Goal: Information Seeking & Learning: Learn about a topic

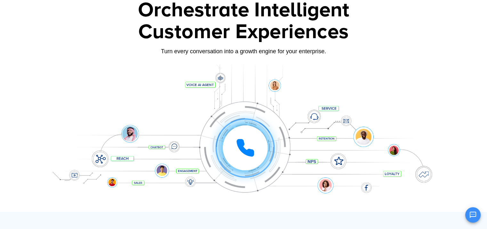
scroll to position [43, 0]
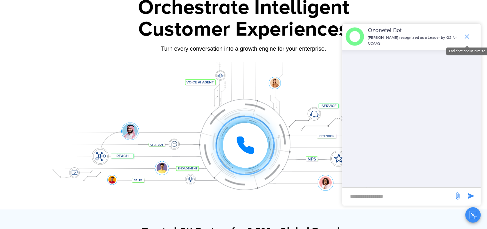
click at [470, 34] on icon "end chat or minimize" at bounding box center [467, 37] width 8 height 8
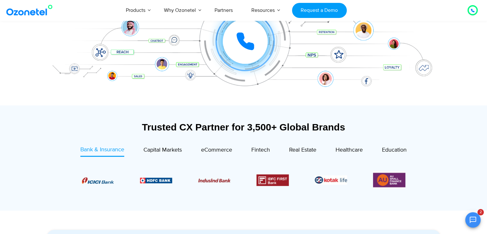
scroll to position [147, 0]
click at [221, 145] on div "eCommerce" at bounding box center [216, 149] width 31 height 9
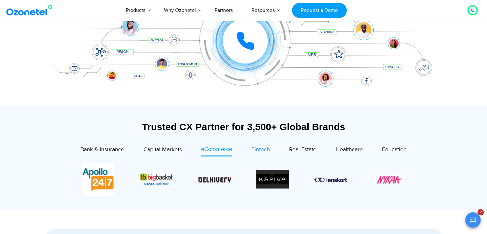
click at [260, 149] on span "Fintech" at bounding box center [260, 149] width 19 height 7
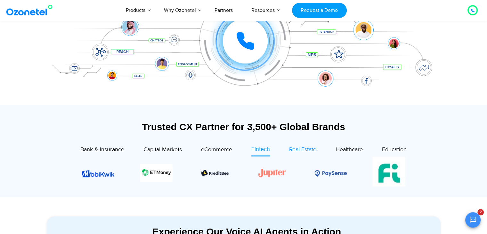
click at [291, 150] on span "Real Estate" at bounding box center [302, 149] width 27 height 7
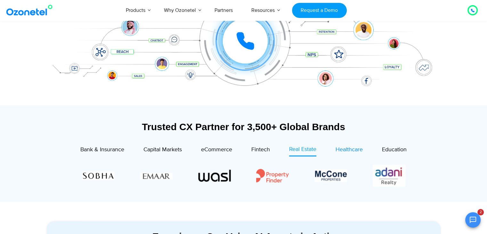
click at [338, 151] on span "Healthcare" at bounding box center [348, 149] width 27 height 7
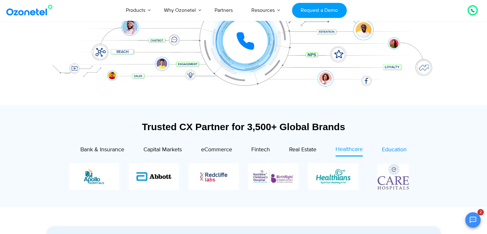
click at [390, 150] on span "Education" at bounding box center [394, 149] width 25 height 7
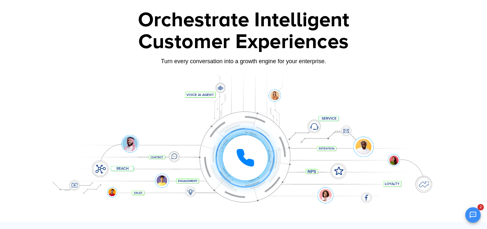
scroll to position [0, 0]
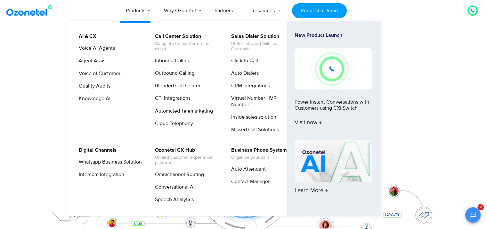
click at [168, 132] on li "Call Center Solution Complete call center on the cloud Inbound Calling Outbound…" at bounding box center [189, 85] width 76 height 106
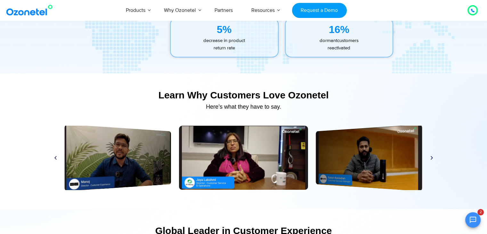
scroll to position [2966, 0]
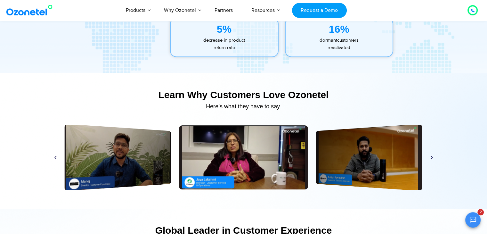
click at [55, 157] on icon "Previous slide" at bounding box center [55, 157] width 5 height 5
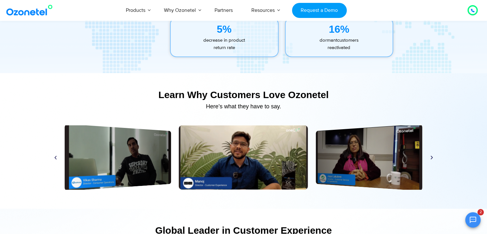
click at [55, 157] on icon "Previous slide" at bounding box center [55, 157] width 5 height 5
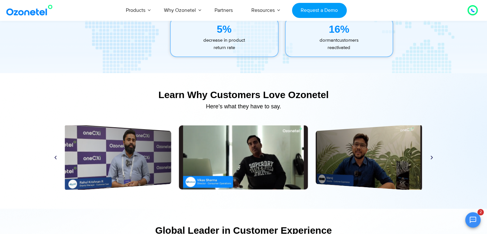
click at [55, 157] on icon "Previous slide" at bounding box center [55, 157] width 5 height 5
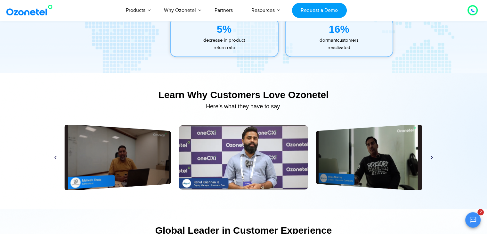
click at [55, 157] on icon "Previous slide" at bounding box center [55, 157] width 5 height 5
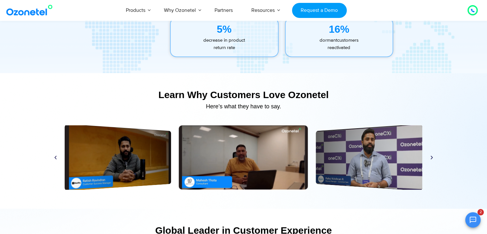
click at [55, 157] on icon "Previous slide" at bounding box center [55, 157] width 5 height 5
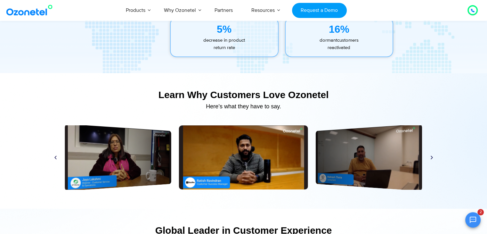
click at [55, 157] on icon "Previous slide" at bounding box center [55, 157] width 5 height 5
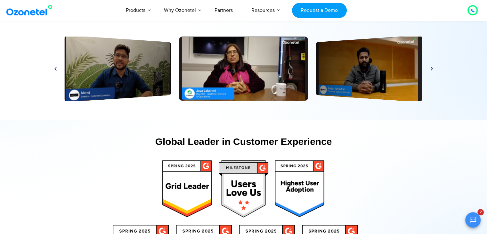
scroll to position [3055, 0]
